Goal: Task Accomplishment & Management: Complete application form

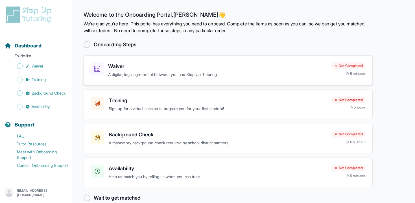
click at [220, 69] on h3 "Waiver" at bounding box center [217, 66] width 219 height 8
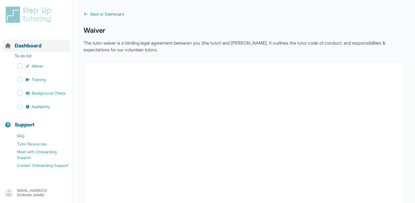
click at [39, 50] on div "Dashboard" at bounding box center [36, 46] width 68 height 12
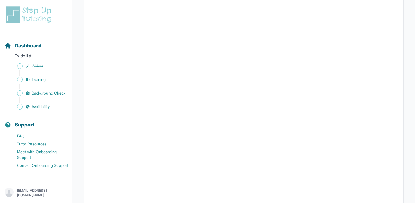
scroll to position [1024, 0]
click at [25, 64] on link "Waiver" at bounding box center [39, 66] width 68 height 8
click at [19, 66] on span "Sidebar" at bounding box center [20, 66] width 6 height 6
click at [23, 53] on div "Dashboard To-do list Waiver Training Background Check Availability" at bounding box center [36, 72] width 68 height 78
click at [23, 55] on p "To-do list" at bounding box center [36, 57] width 68 height 8
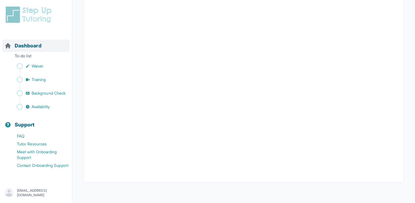
click at [25, 46] on span "Dashboard" at bounding box center [28, 46] width 27 height 8
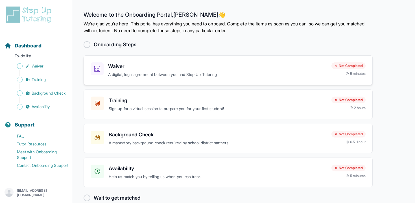
click at [111, 69] on h3 "Waiver" at bounding box center [217, 66] width 219 height 8
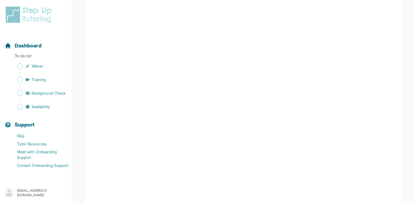
scroll to position [851, 0]
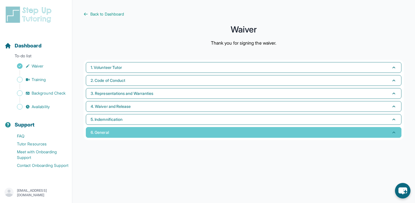
click at [112, 127] on button "6. General" at bounding box center [244, 132] width 316 height 11
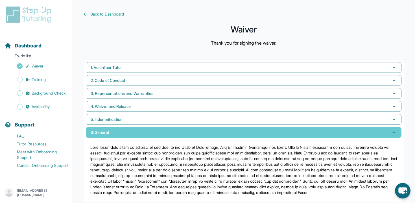
click at [117, 131] on button "6. General" at bounding box center [244, 132] width 316 height 11
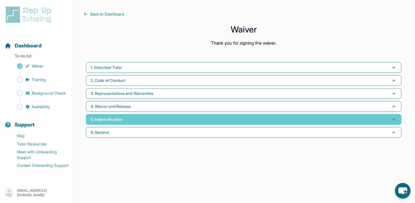
click at [123, 119] on span "5. Indemnification" at bounding box center [107, 120] width 32 height 6
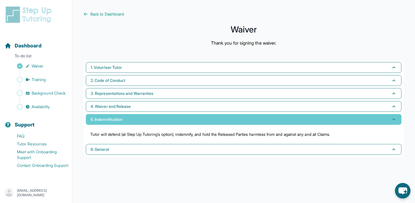
click at [123, 119] on span "5. Indemnification" at bounding box center [107, 120] width 32 height 6
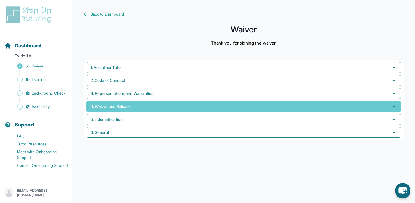
click at [128, 109] on span "4. Waiver and Release" at bounding box center [111, 107] width 40 height 6
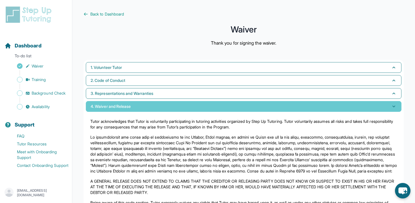
click at [128, 109] on span "4. Waiver and Release" at bounding box center [111, 107] width 40 height 6
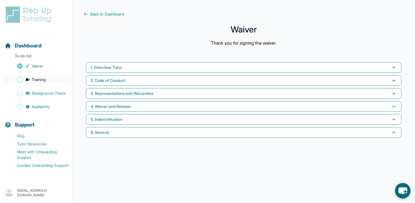
click at [23, 79] on link "Training" at bounding box center [39, 80] width 68 height 8
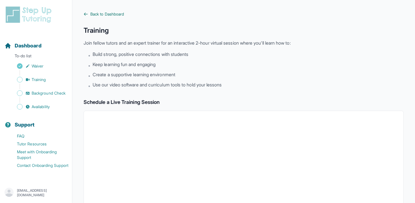
click at [112, 17] on span "Back to Dashboard" at bounding box center [107, 14] width 34 height 6
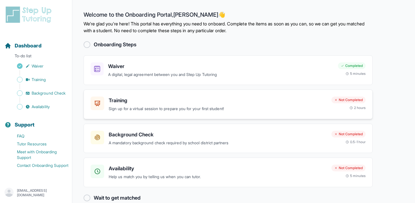
click at [177, 99] on h3 "Training" at bounding box center [218, 101] width 218 height 8
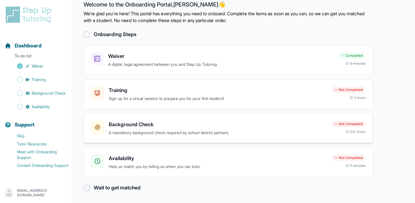
click at [218, 130] on p "A mandatory background check required by school district partners" at bounding box center [218, 133] width 218 height 7
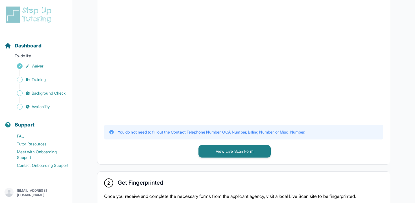
scroll to position [199, 0]
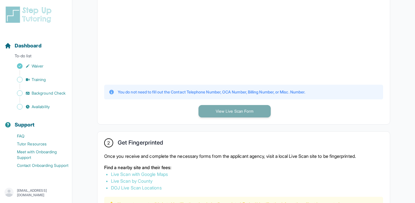
click at [208, 113] on button "View Live Scan Form" at bounding box center [235, 111] width 72 height 12
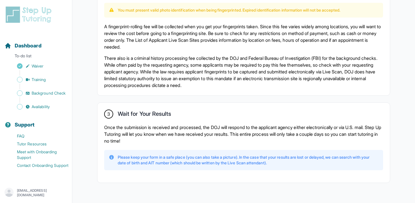
scroll to position [406, 0]
